Goal: Find contact information: Find contact information

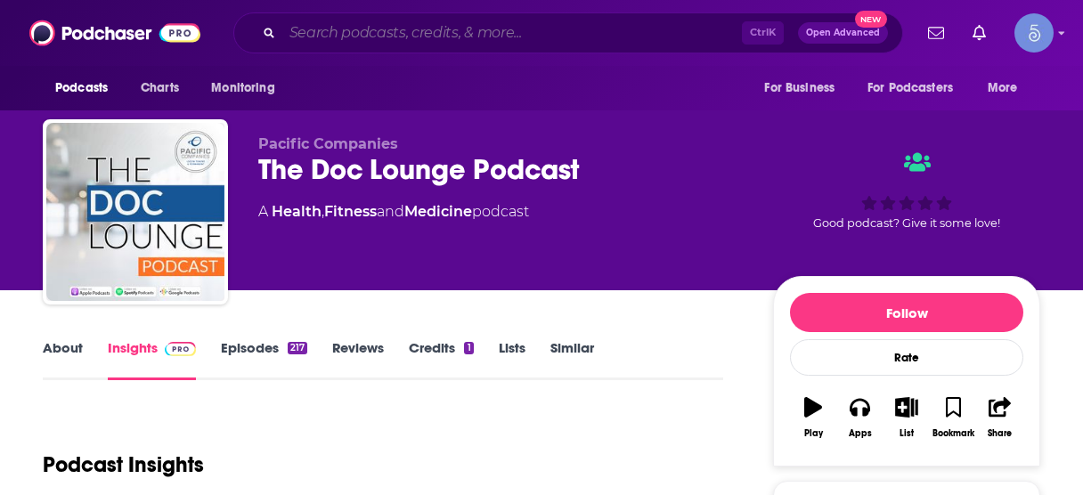
click at [454, 39] on input "Search podcasts, credits, & more..." at bounding box center [512, 33] width 460 height 29
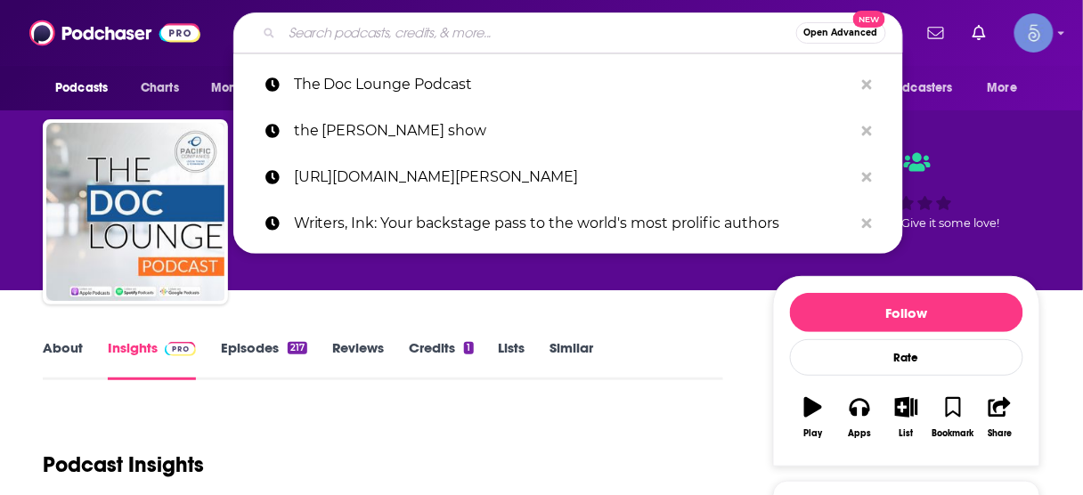
paste input "Soulful Us"
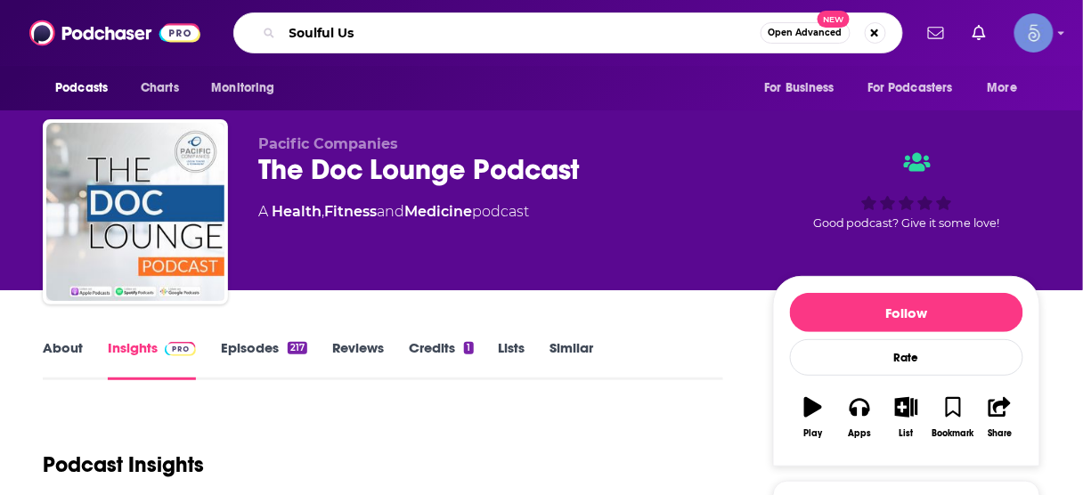
type input "Soulful Us"
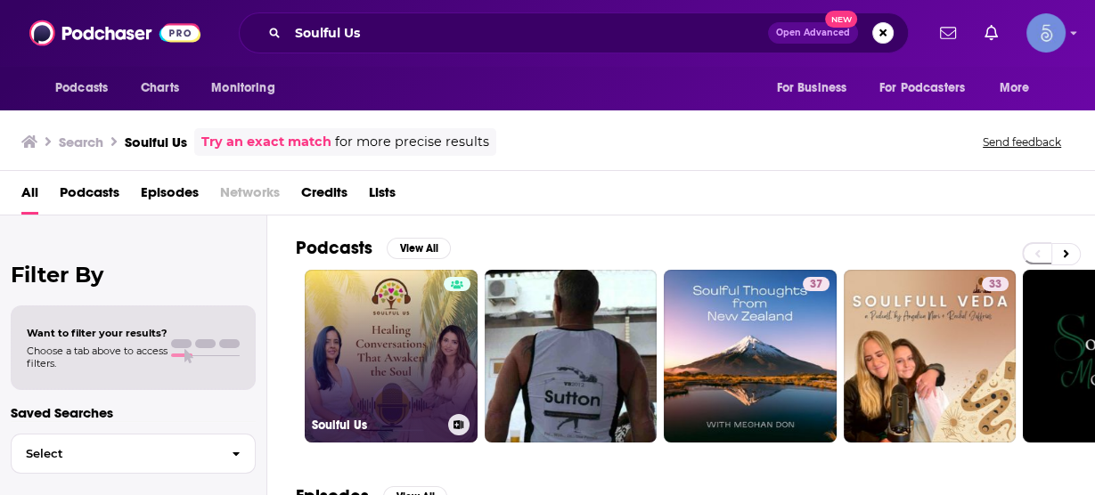
click at [388, 333] on link "Soulful Us" at bounding box center [391, 356] width 173 height 173
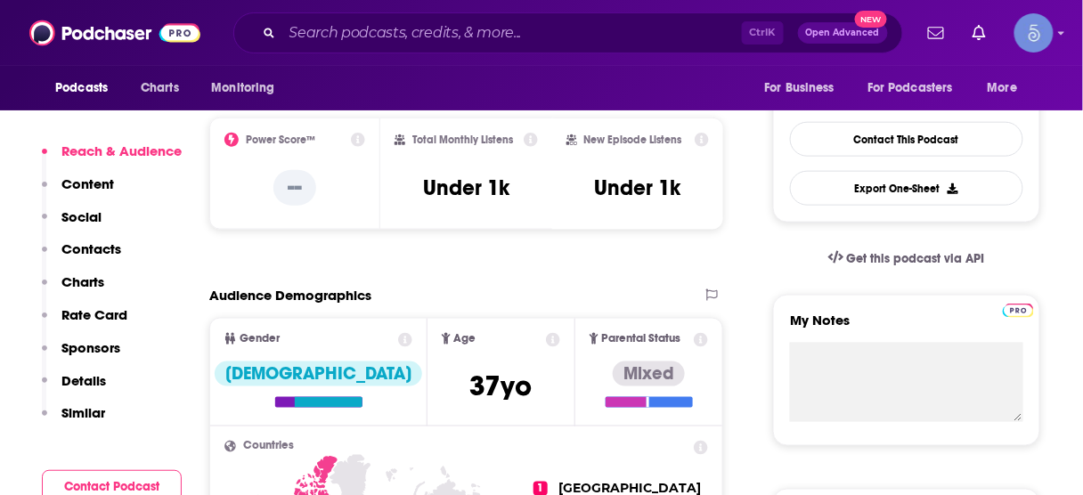
click at [89, 249] on p "Contacts" at bounding box center [91, 249] width 60 height 17
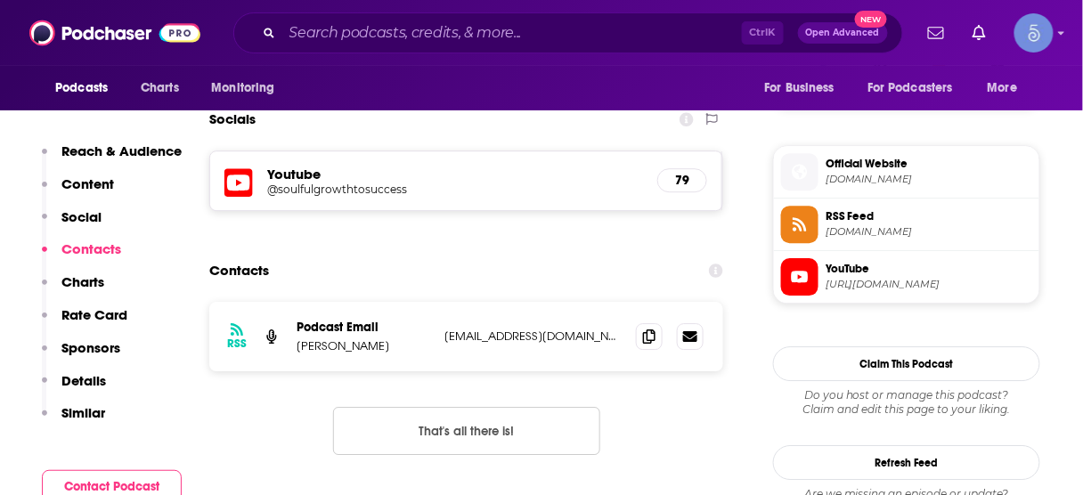
scroll to position [1229, 0]
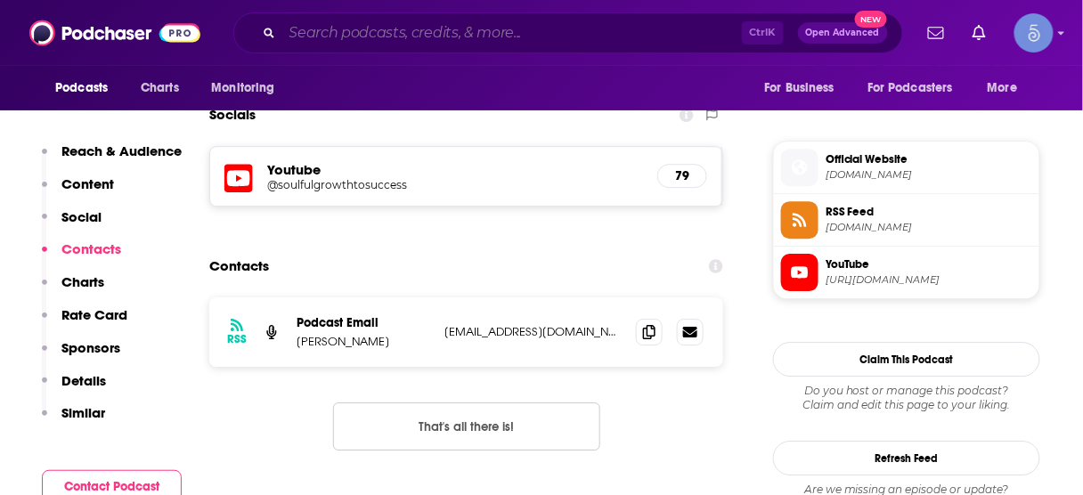
click at [457, 25] on input "Search podcasts, credits, & more..." at bounding box center [512, 33] width 460 height 29
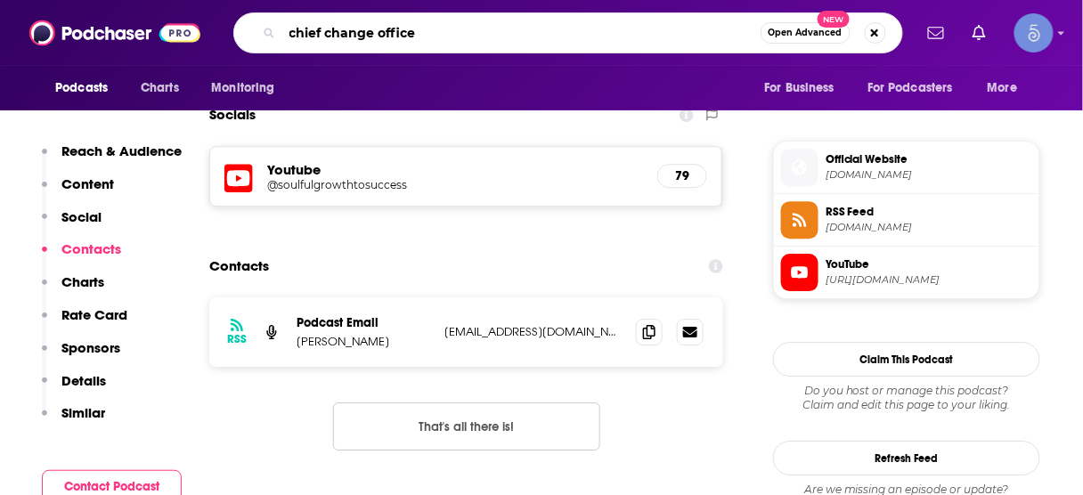
type input "chief change officer"
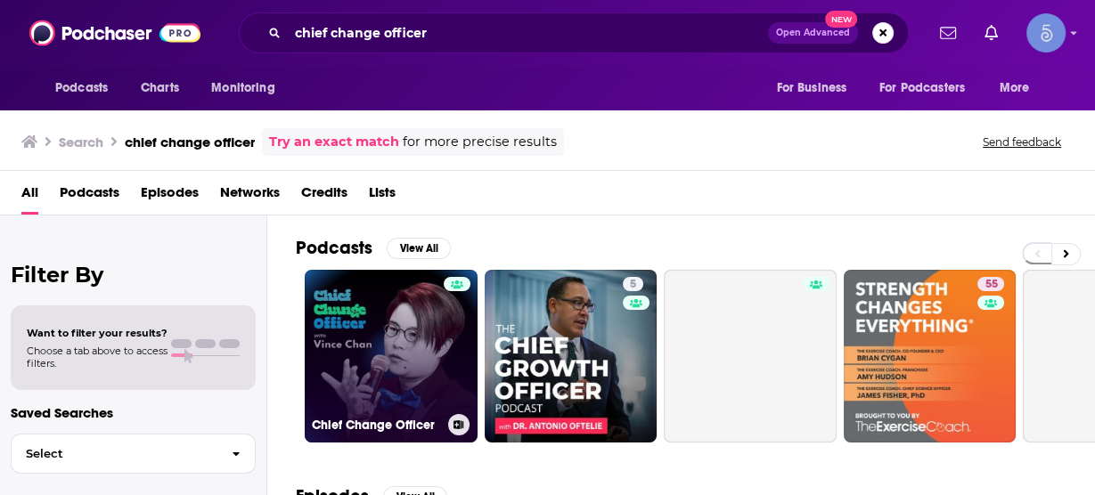
click at [421, 337] on link "Chief Change Officer" at bounding box center [391, 356] width 173 height 173
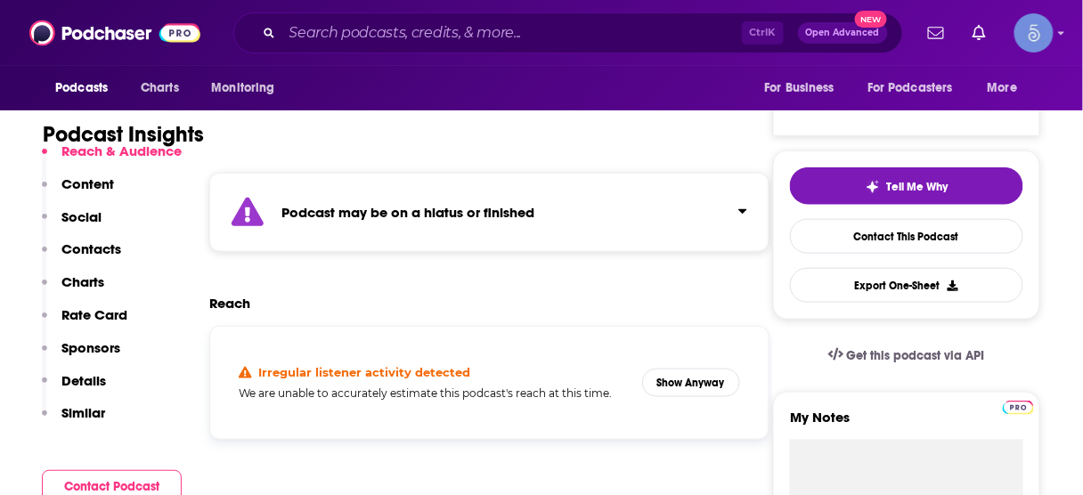
scroll to position [356, 0]
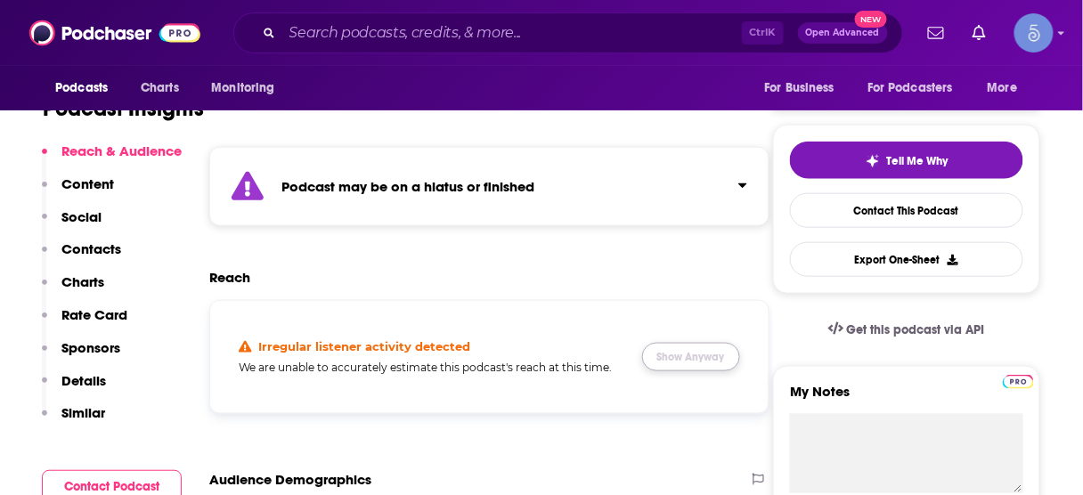
click at [715, 358] on button "Show Anyway" at bounding box center [691, 357] width 98 height 29
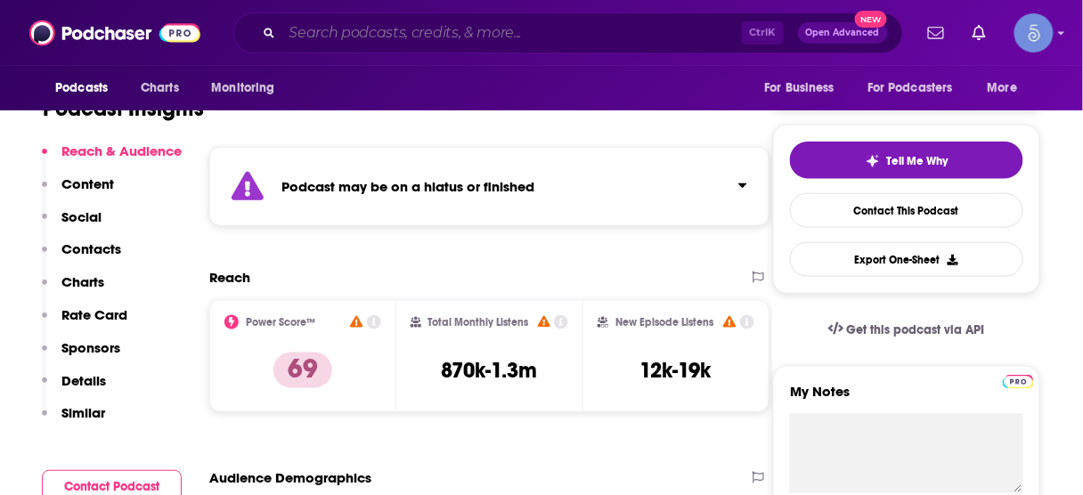
click at [495, 30] on input "Search podcasts, credits, & more..." at bounding box center [512, 33] width 460 height 29
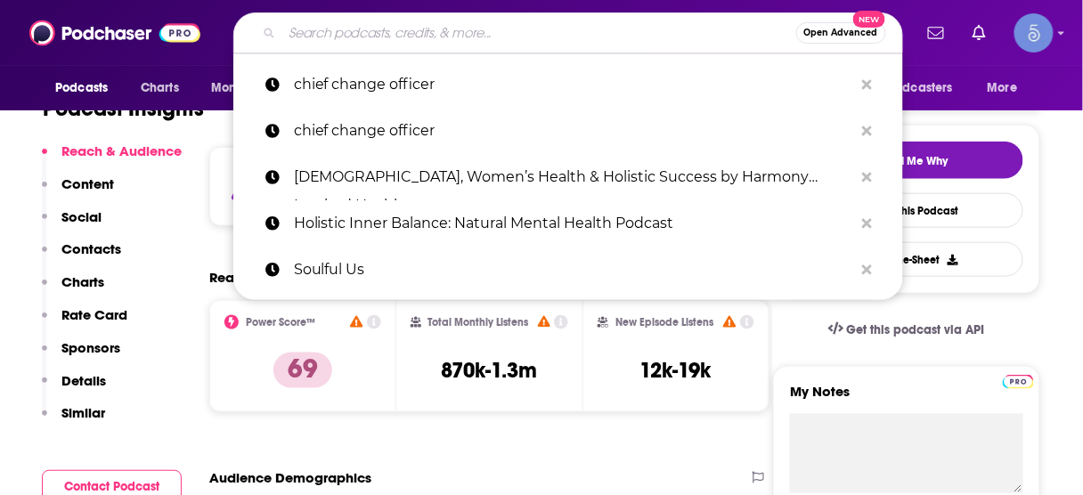
paste input "[PERSON_NAME] Podcast"
type input "[PERSON_NAME] Podcast"
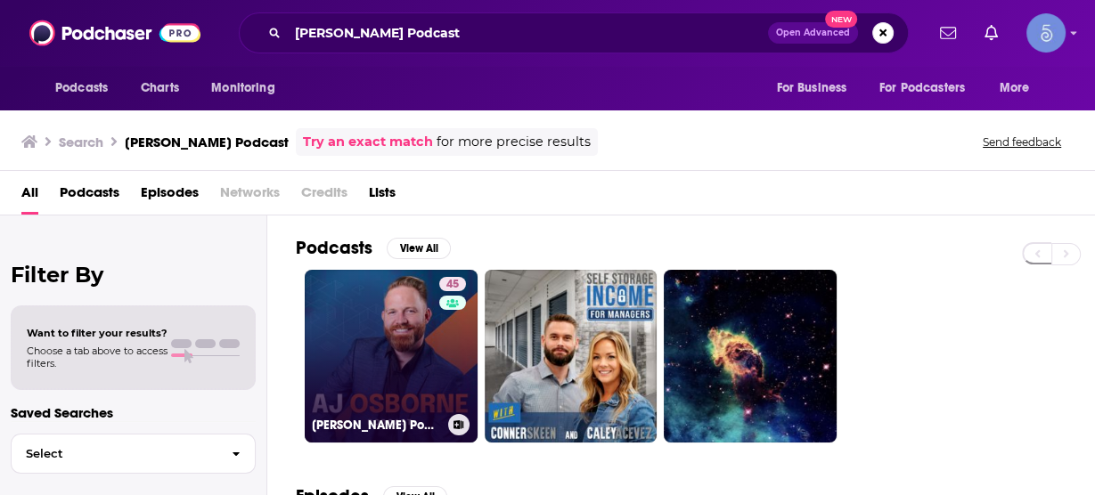
click at [412, 339] on link "45 [PERSON_NAME] Podcast" at bounding box center [391, 356] width 173 height 173
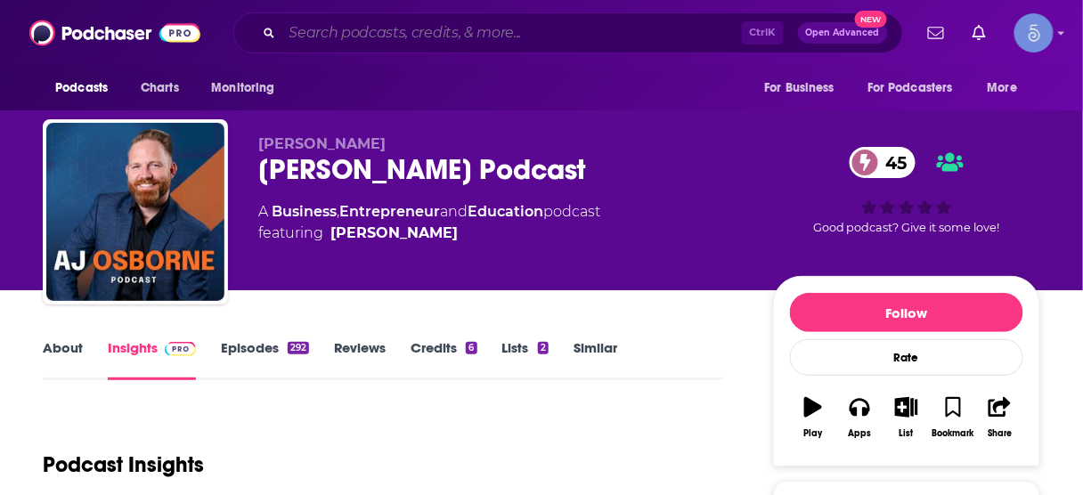
click at [532, 42] on input "Search podcasts, credits, & more..." at bounding box center [512, 33] width 460 height 29
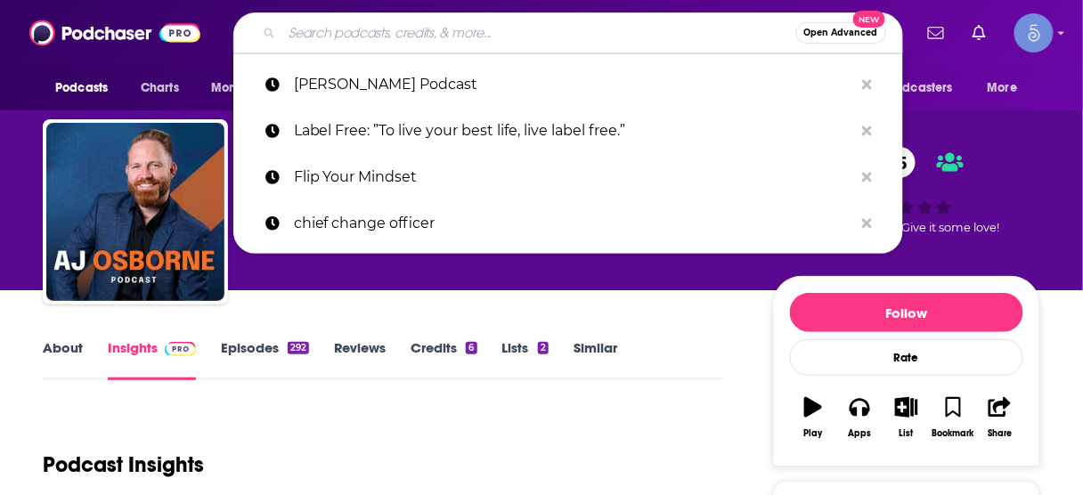
paste input "The Blueprint Podcast"
type input "The Blueprint Podcast"
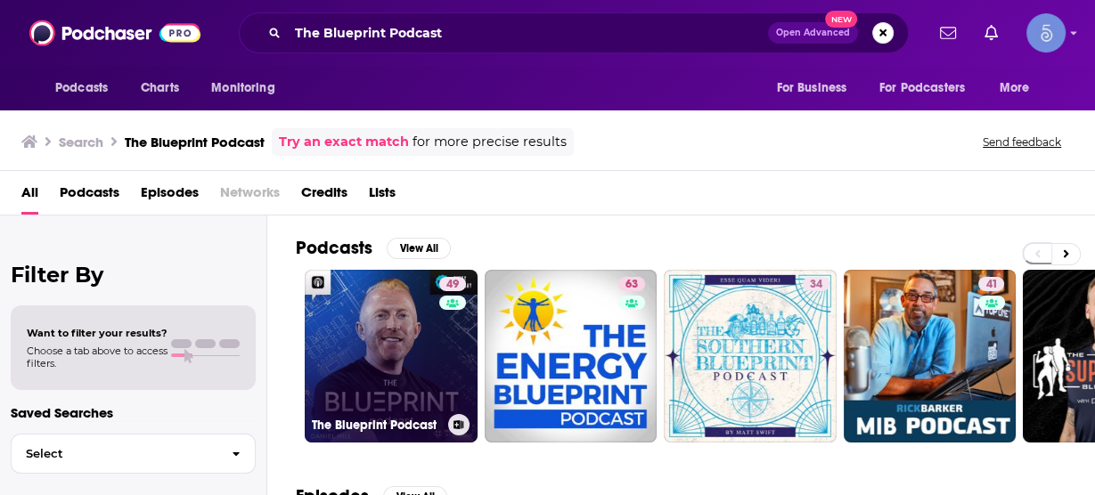
click at [369, 394] on link "49 The Blueprint Podcast" at bounding box center [391, 356] width 173 height 173
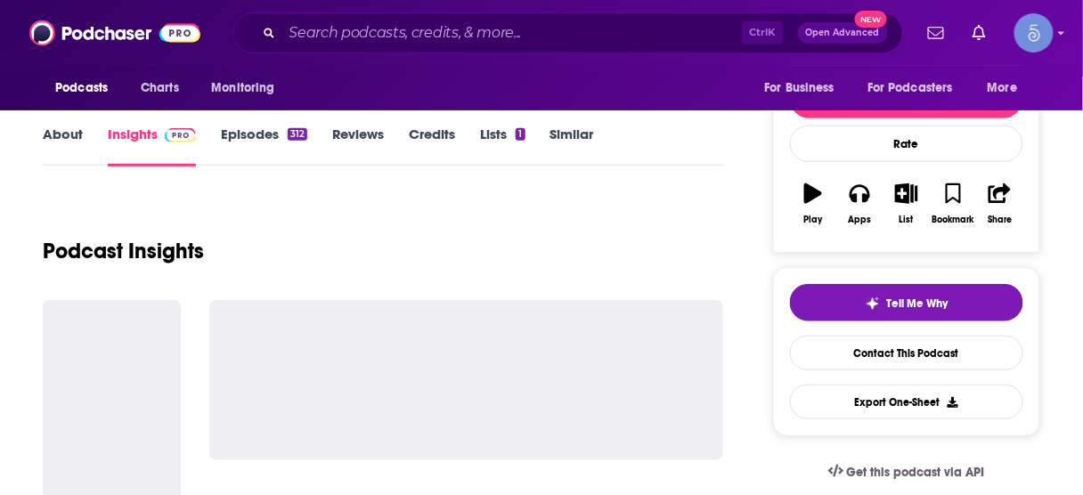
scroll to position [285, 0]
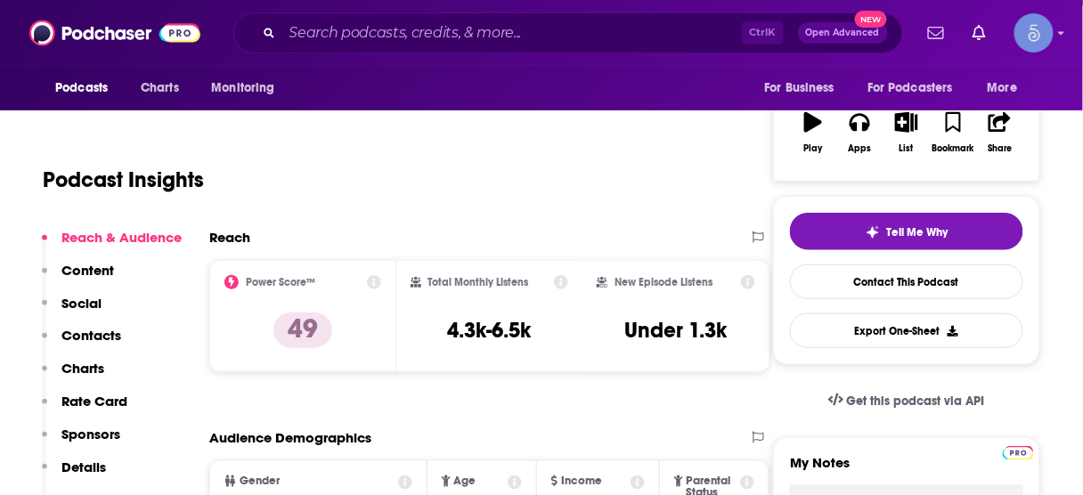
click at [71, 330] on p "Contacts" at bounding box center [91, 335] width 60 height 17
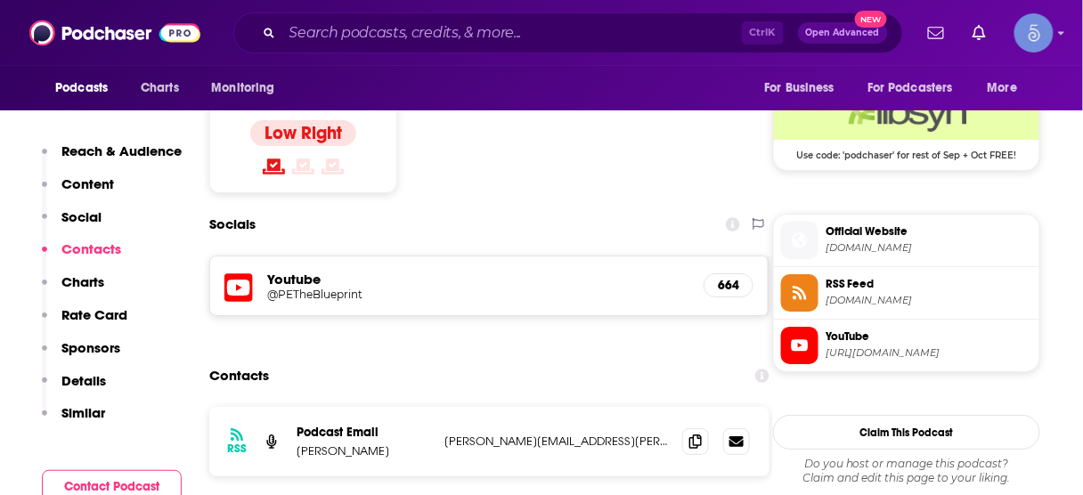
scroll to position [1465, 0]
